Goal: Find specific page/section: Find specific page/section

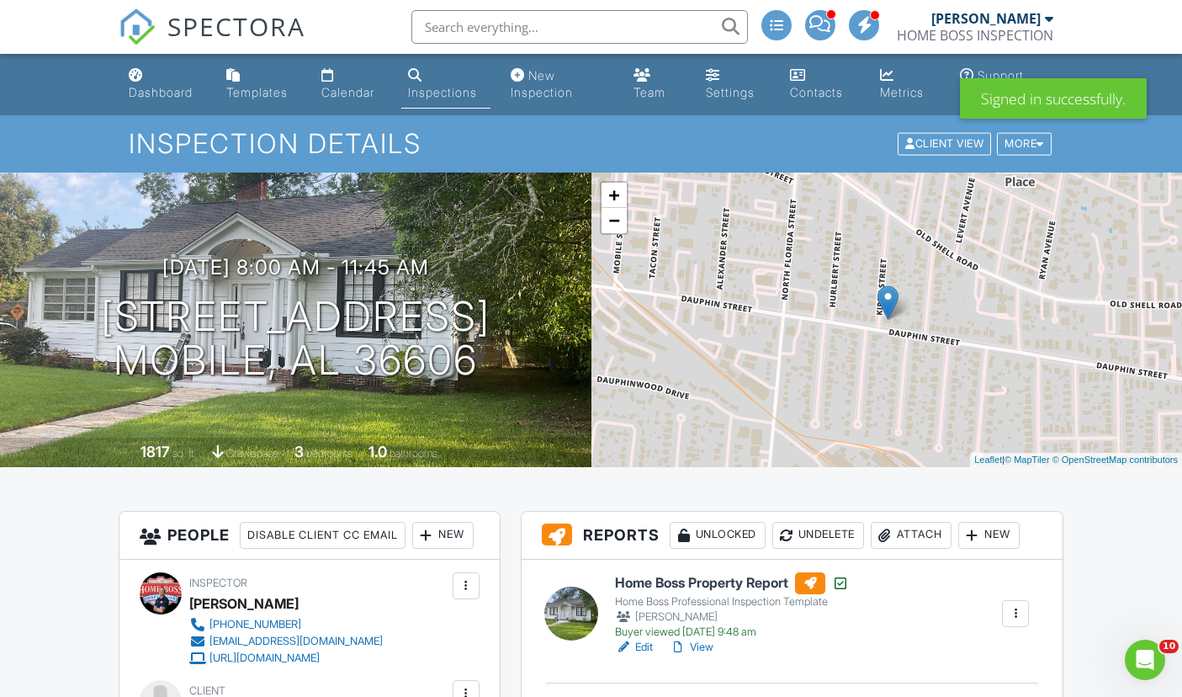
click at [136, 85] on div "Dashboard" at bounding box center [161, 92] width 64 height 14
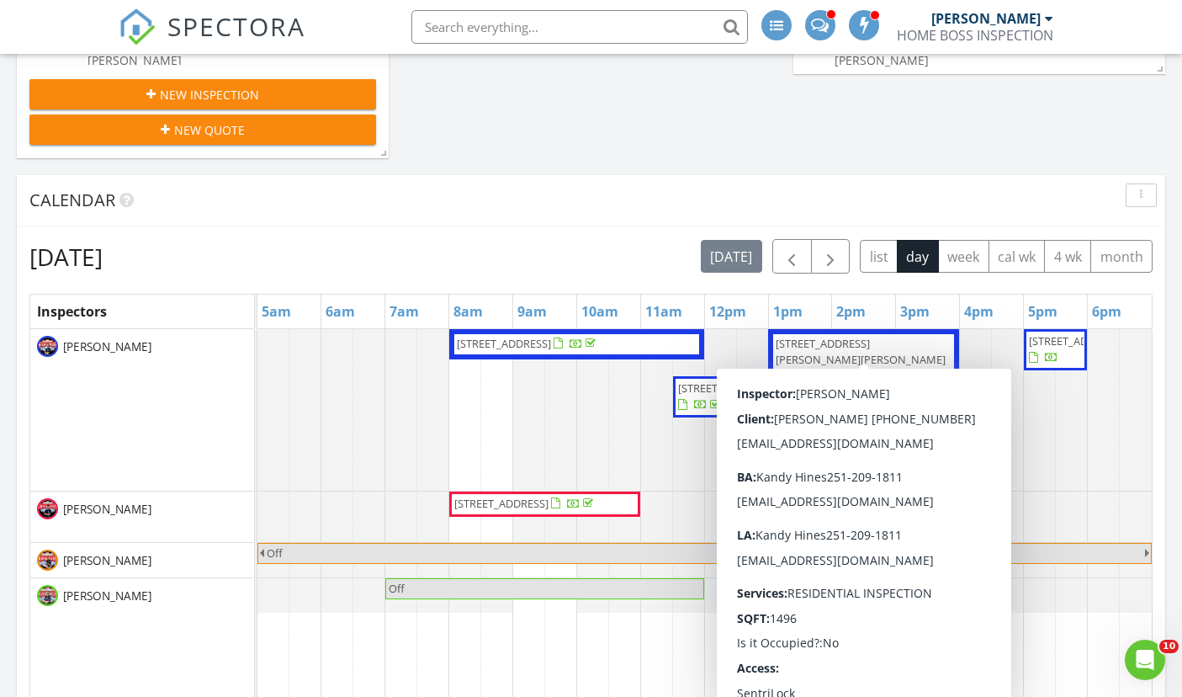
click at [789, 342] on span "8979 Caitlin St, Foley 36535" at bounding box center [861, 351] width 170 height 31
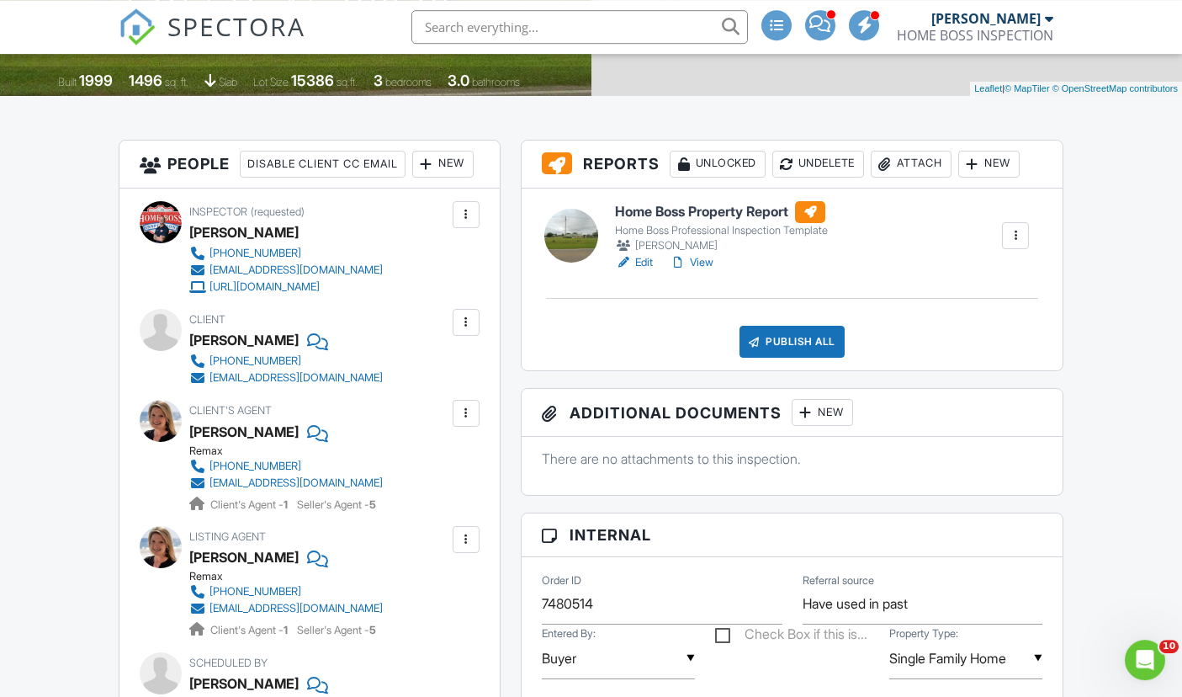
scroll to position [372, 0]
click at [750, 333] on div at bounding box center [754, 340] width 17 height 17
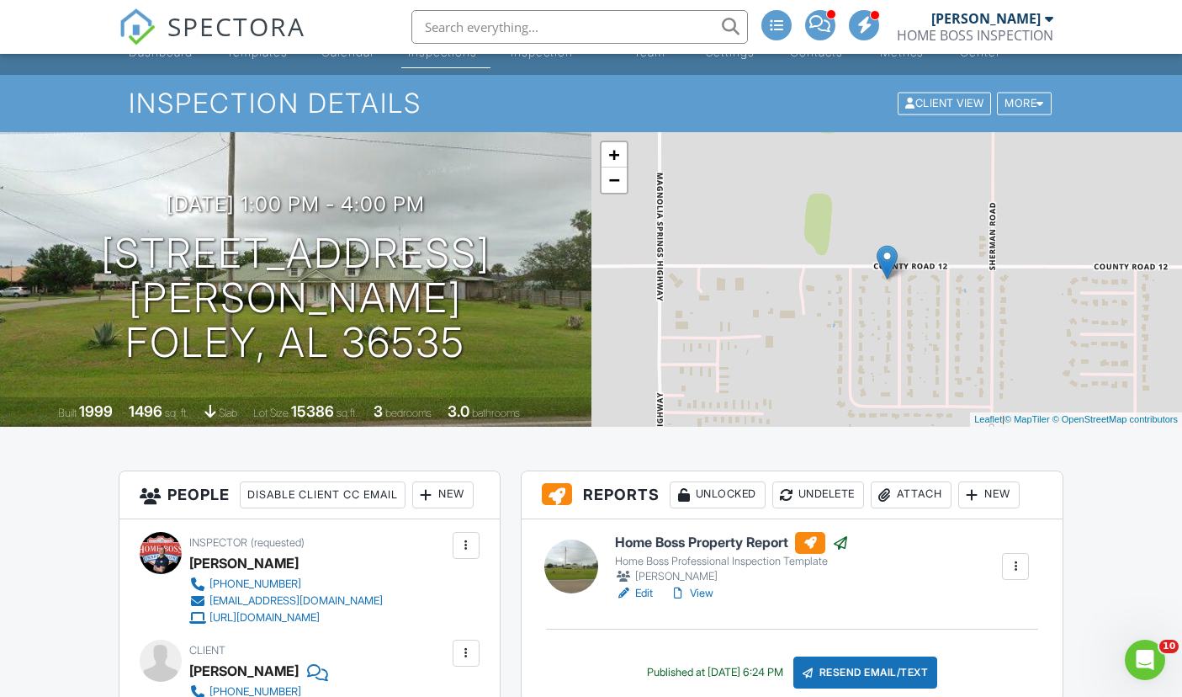
click at [687, 590] on div at bounding box center [678, 593] width 17 height 17
